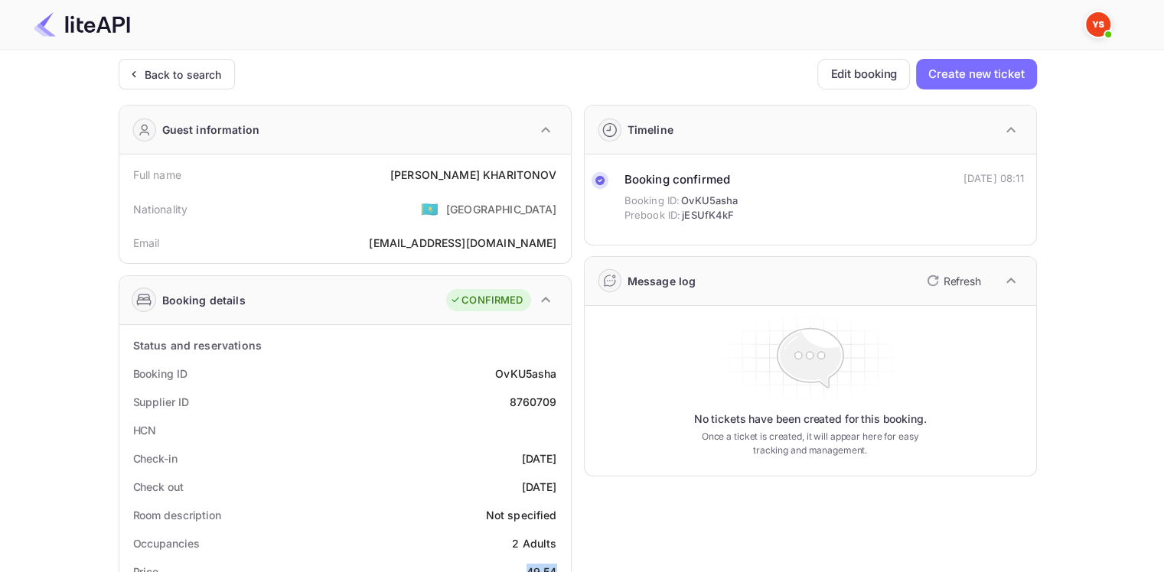
click at [146, 73] on div "Back to search" at bounding box center [183, 75] width 77 height 16
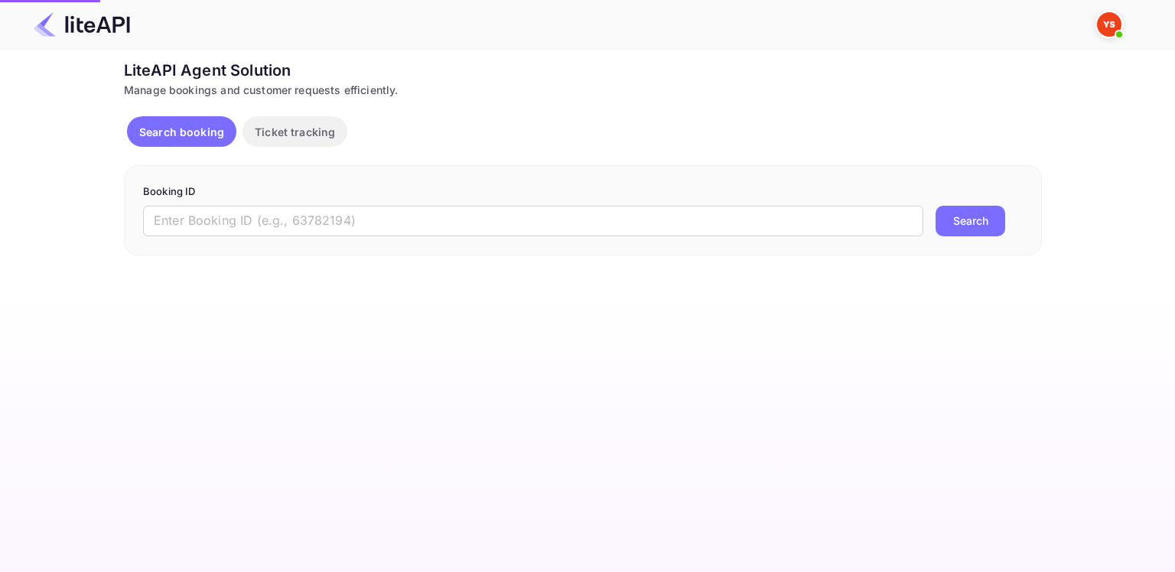
click at [597, 223] on input "text" at bounding box center [533, 221] width 781 height 31
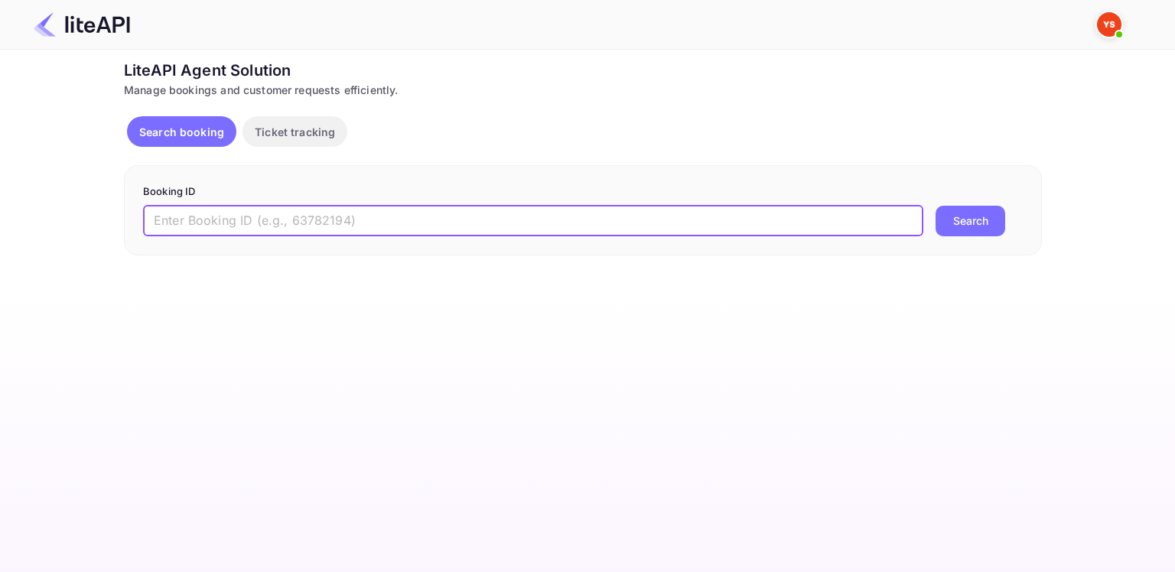
paste input "8805981"
type input "8805981"
click at [936, 206] on button "Search" at bounding box center [971, 221] width 70 height 31
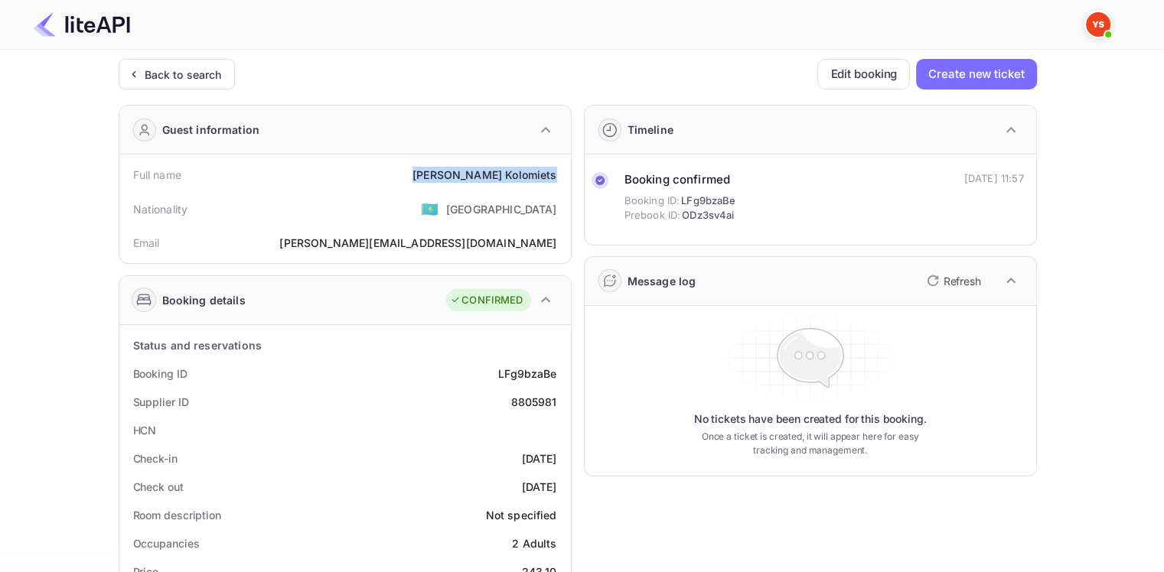
drag, startPoint x: 467, startPoint y: 168, endPoint x: 559, endPoint y: 171, distance: 92.6
click at [559, 171] on div "Full name [PERSON_NAME]" at bounding box center [344, 175] width 439 height 28
copy div "[PERSON_NAME]"
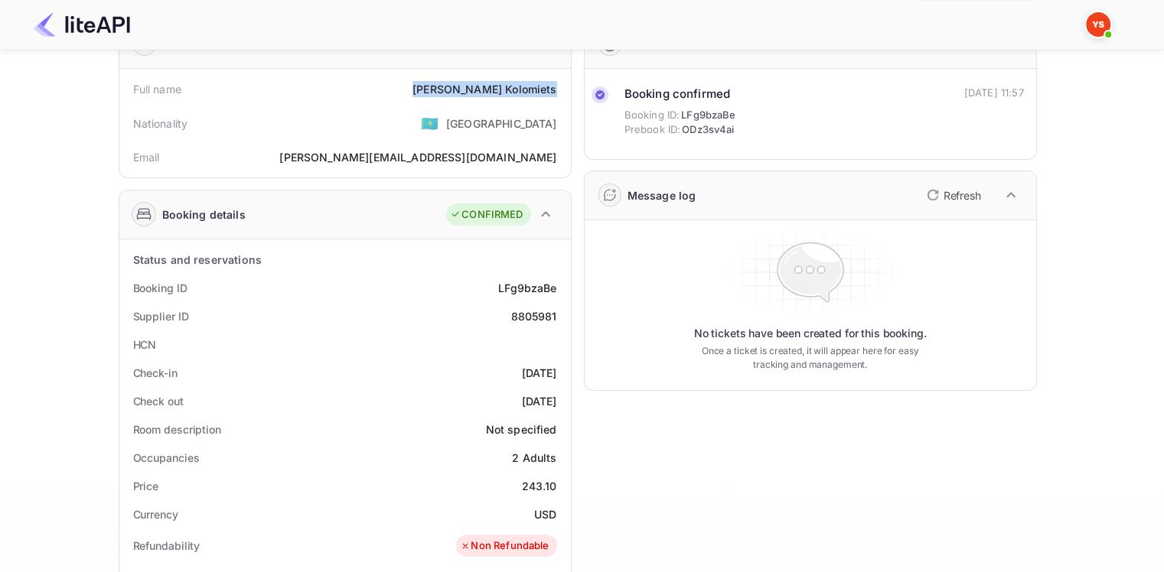
scroll to position [153, 0]
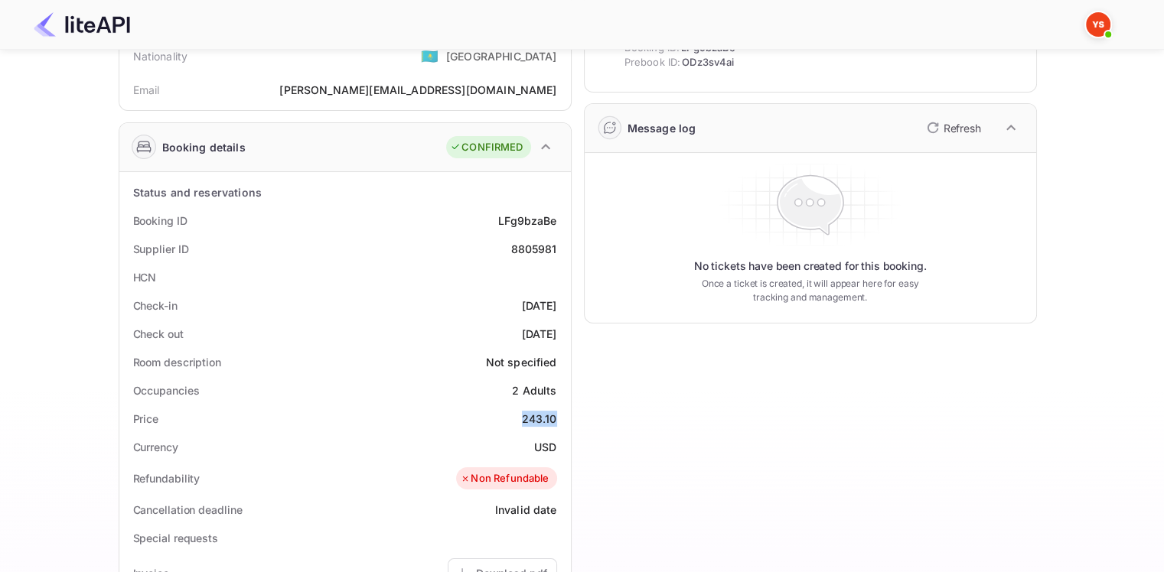
drag, startPoint x: 536, startPoint y: 416, endPoint x: 563, endPoint y: 417, distance: 27.6
click at [563, 417] on div "Price 243.10" at bounding box center [344, 419] width 439 height 28
copy div "243.10"
